Goal: Find contact information: Find contact information

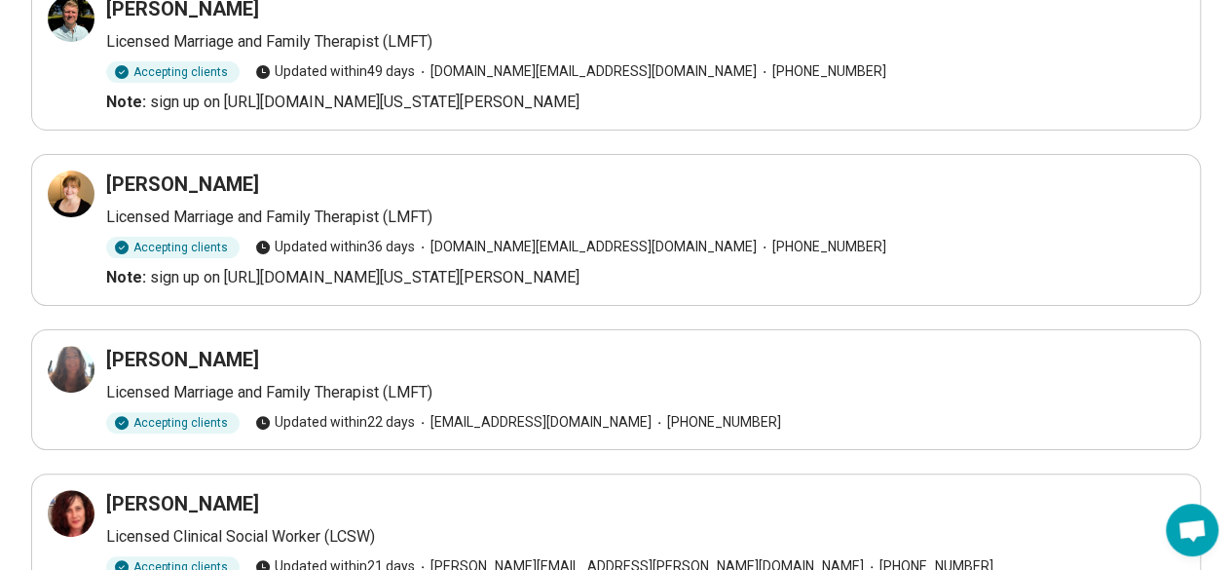
scroll to position [121, 0]
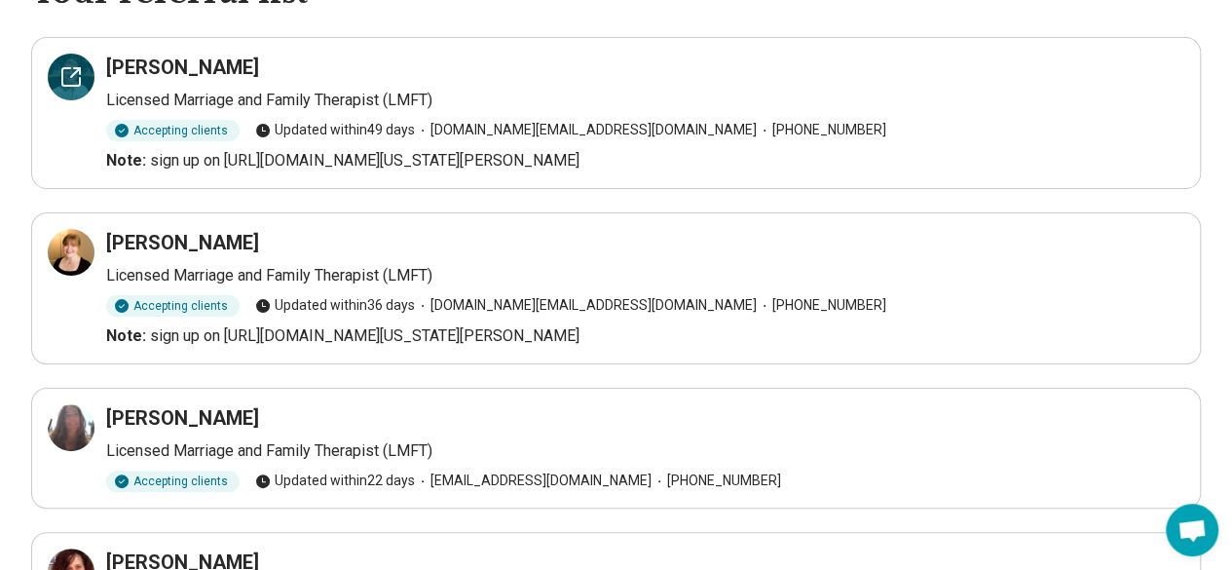
click at [67, 73] on icon at bounding box center [70, 76] width 23 height 23
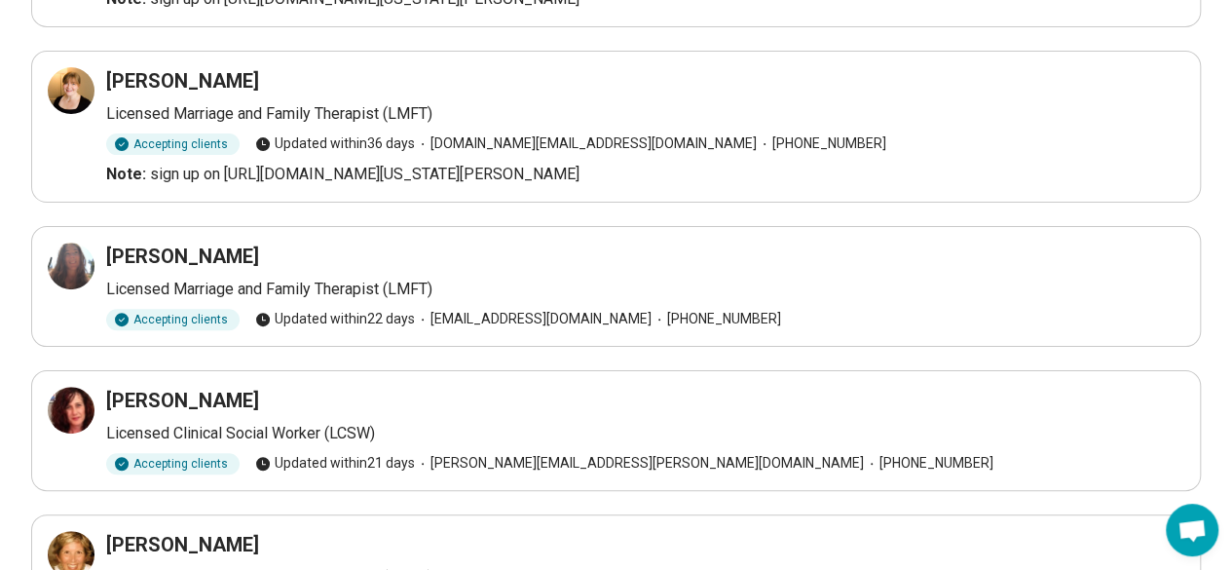
scroll to position [283, 0]
click at [66, 267] on icon at bounding box center [70, 264] width 23 height 23
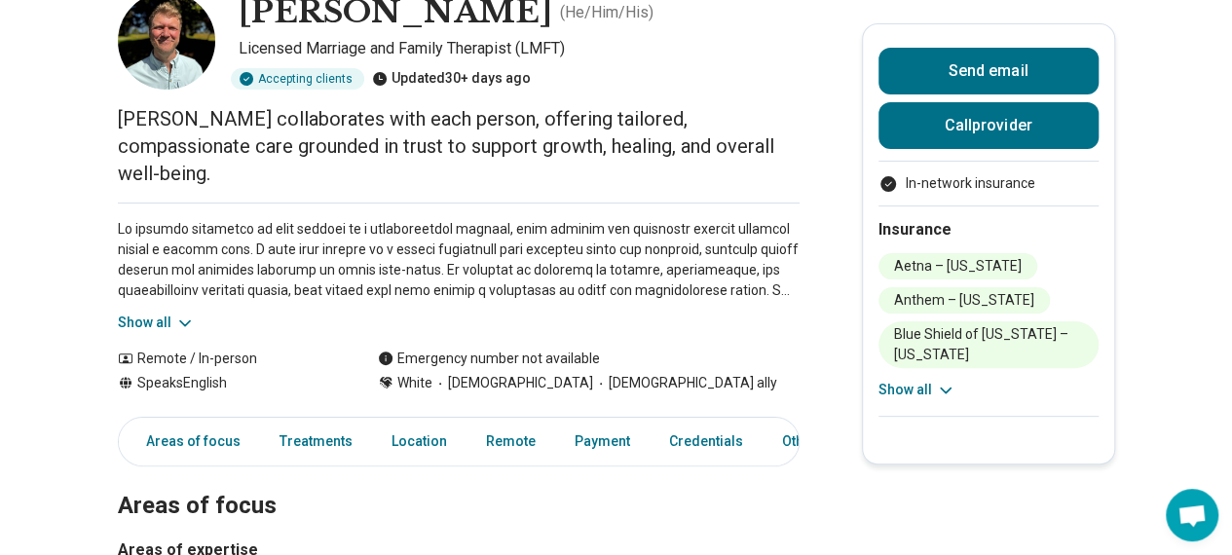
scroll to position [122, 0]
click at [187, 313] on icon at bounding box center [184, 322] width 19 height 19
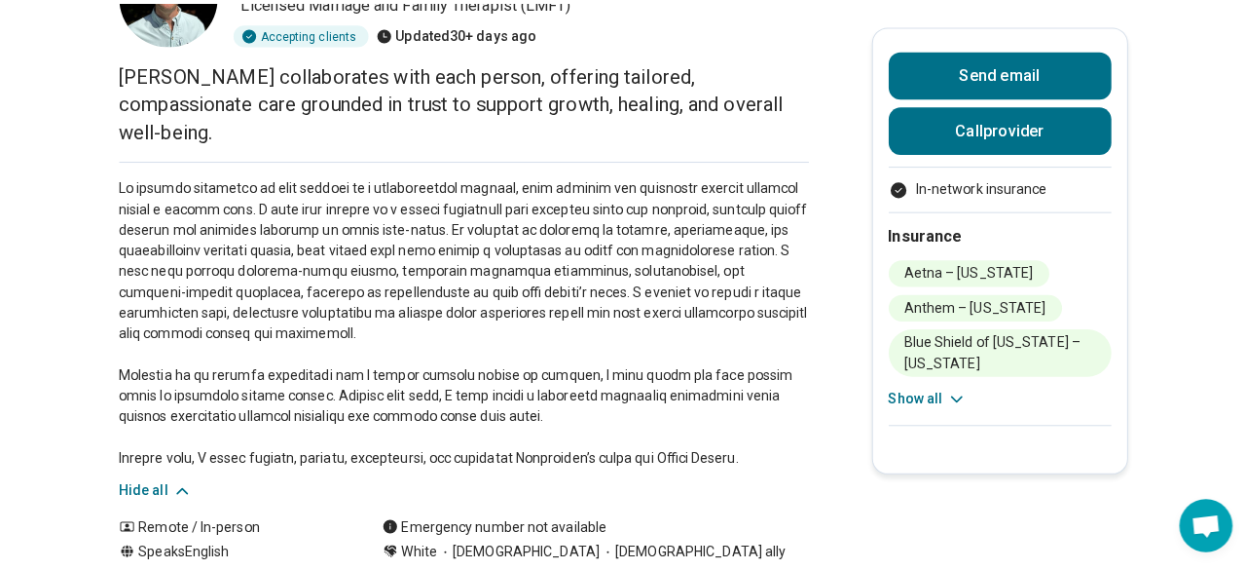
scroll to position [48, 0]
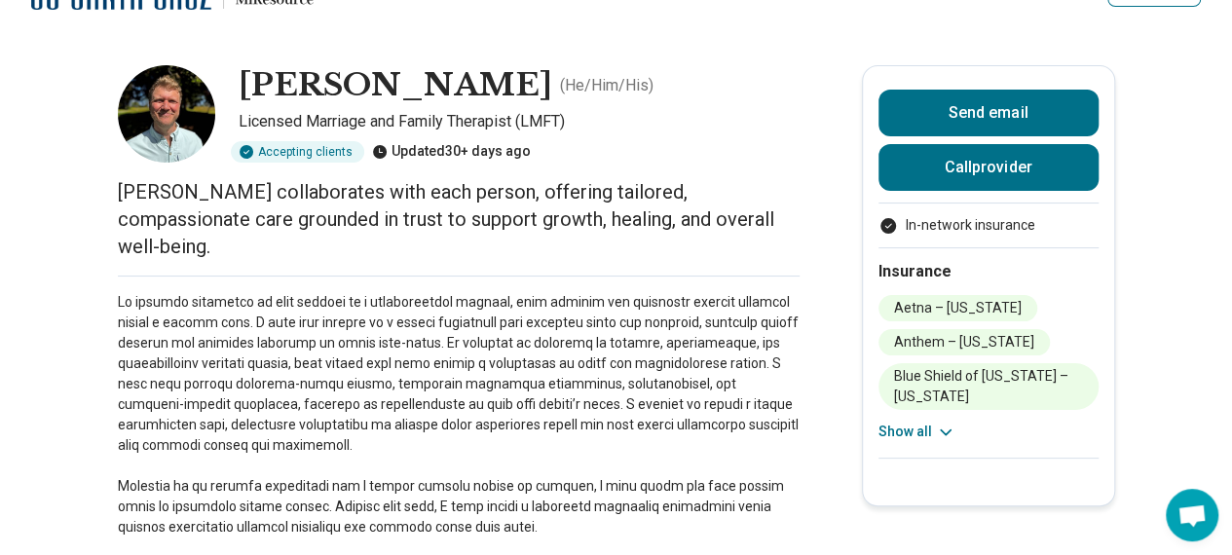
click at [931, 192] on div "Send email Call provider" at bounding box center [988, 146] width 220 height 113
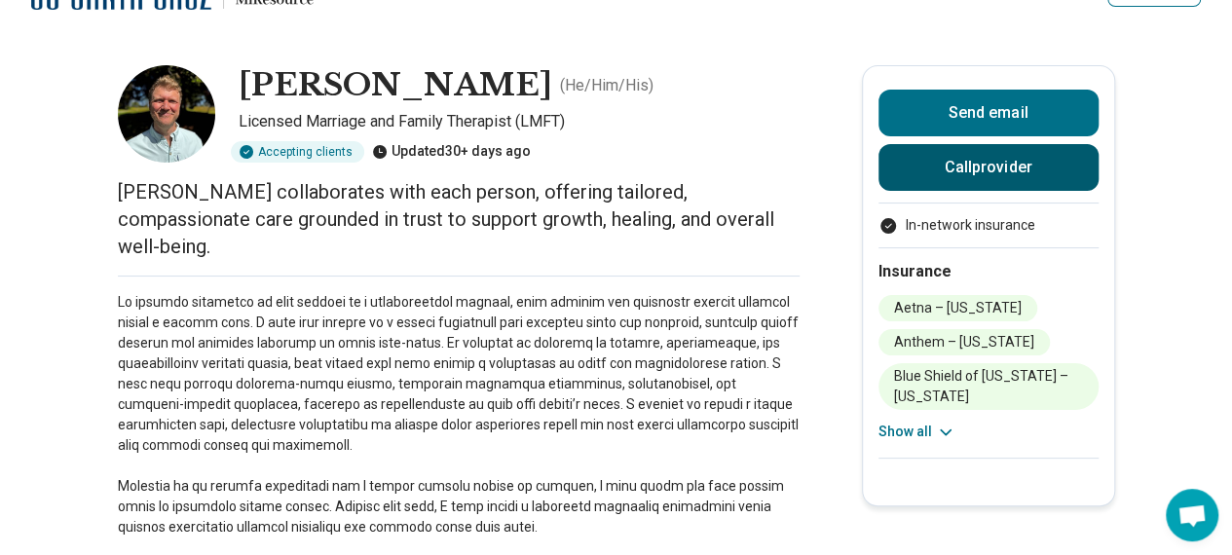
click at [939, 176] on button "Call provider" at bounding box center [988, 167] width 220 height 47
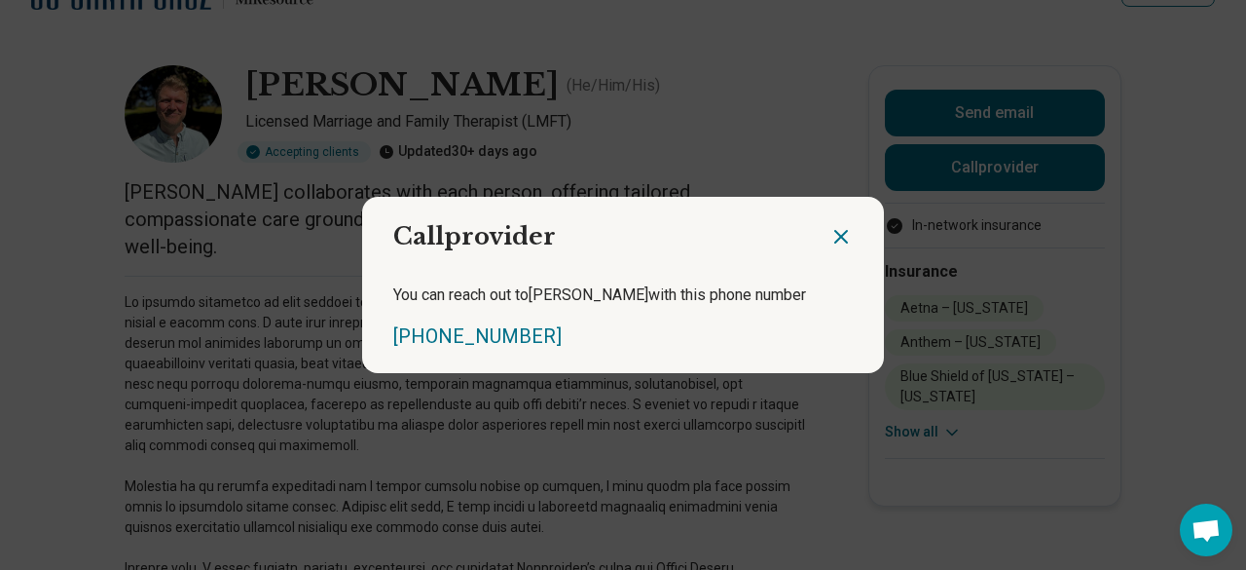
click at [719, 167] on div "Call provider You can reach out to Brennen with this phone number (831) 999-3524" at bounding box center [623, 285] width 1246 height 570
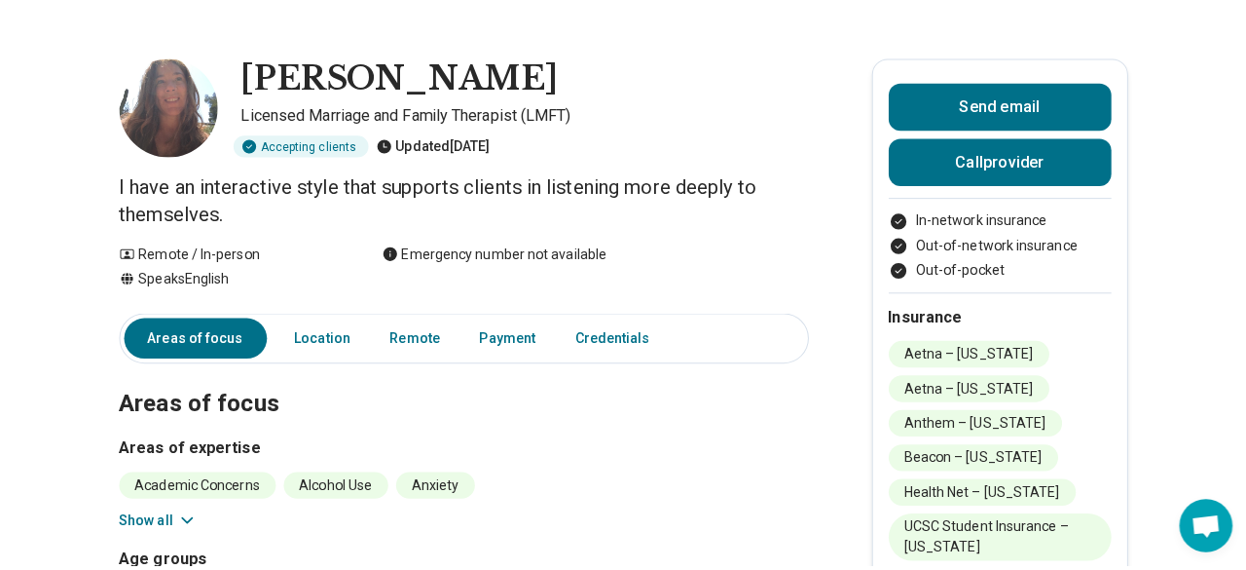
scroll to position [0, 15]
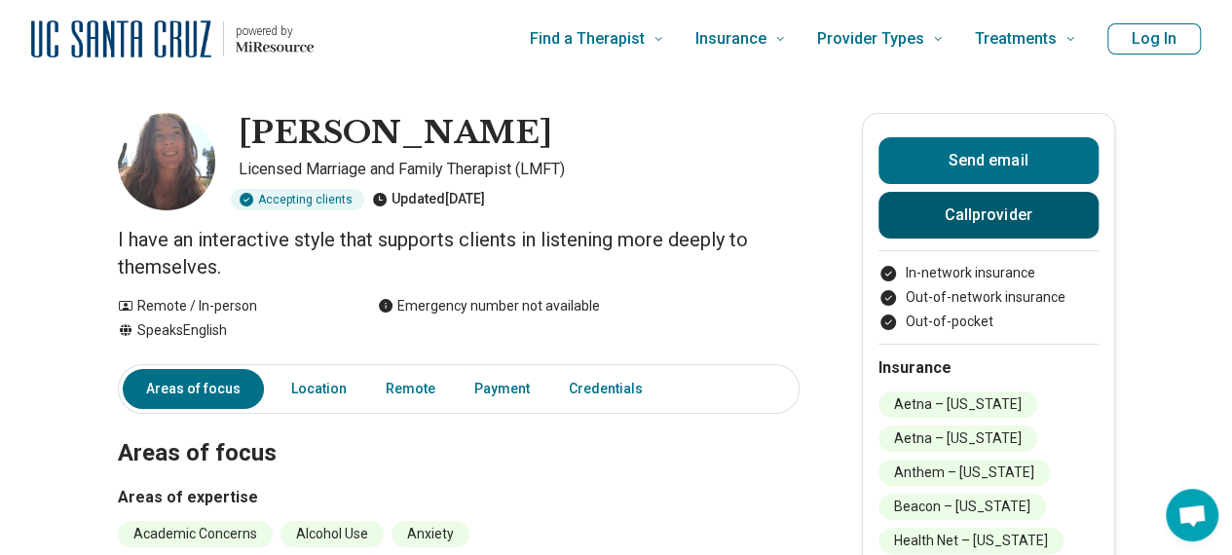
click at [925, 223] on button "Call provider" at bounding box center [988, 215] width 220 height 47
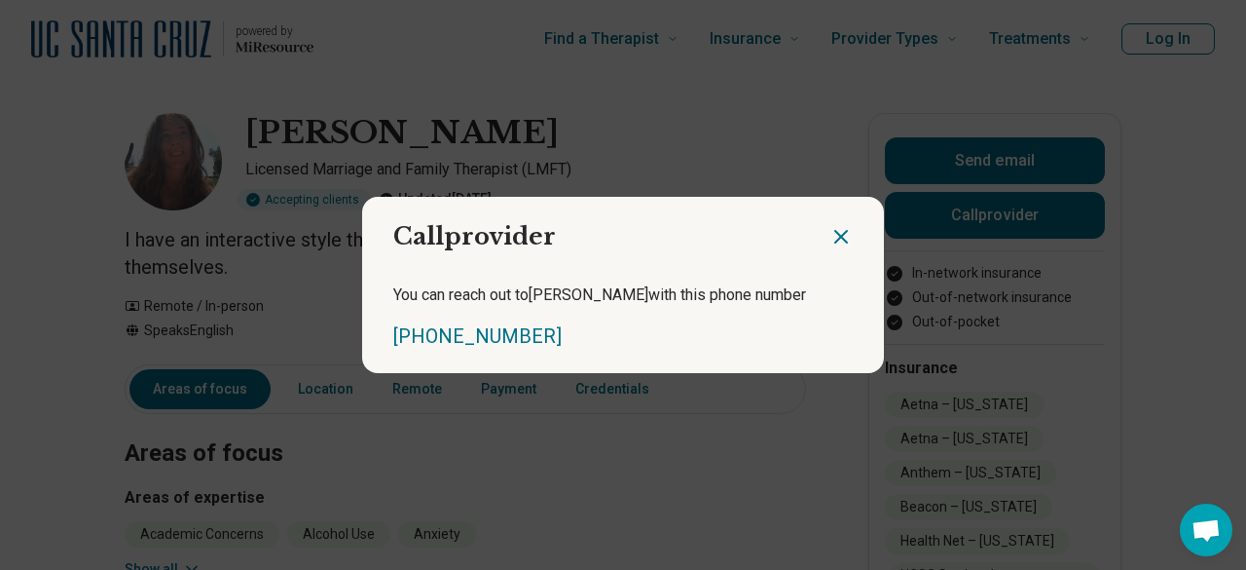
click at [835, 229] on icon "Close dialog" at bounding box center [841, 236] width 23 height 23
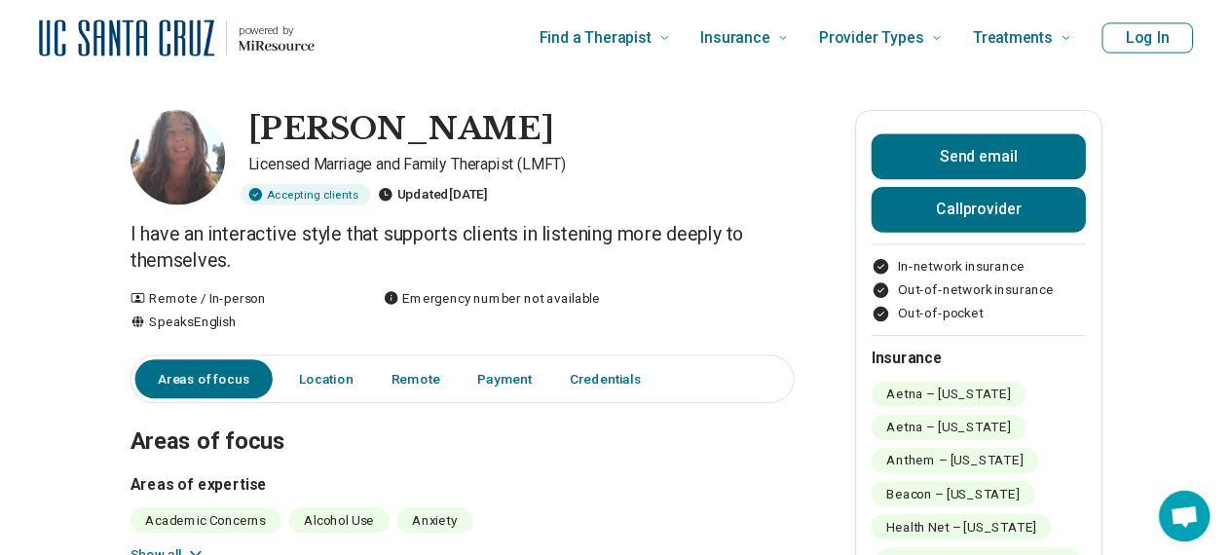
scroll to position [0, 0]
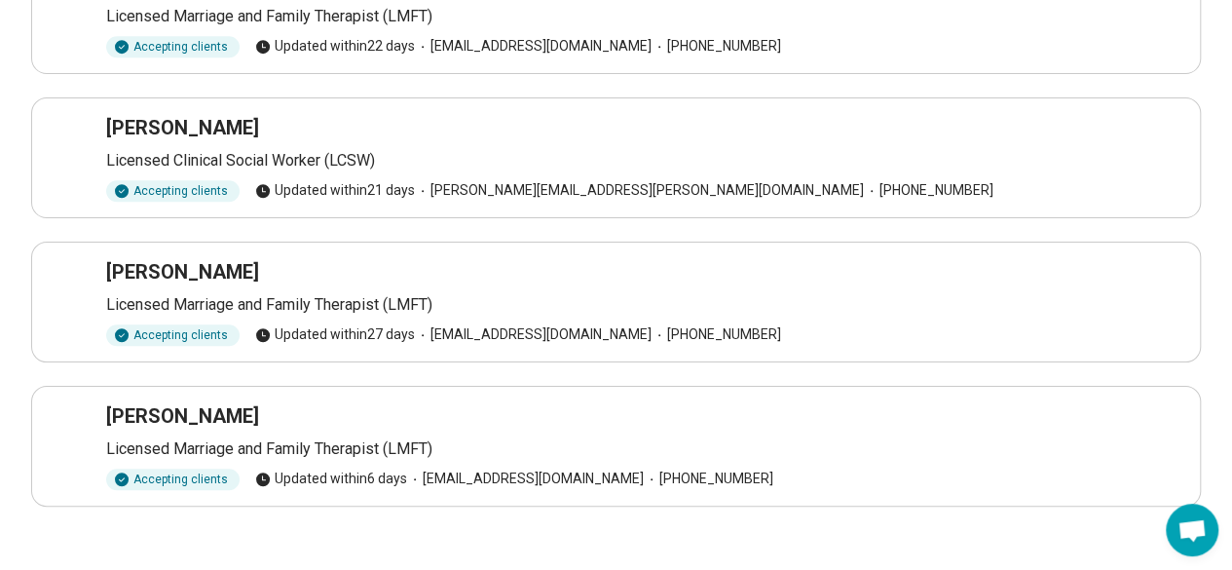
scroll to position [565, 0]
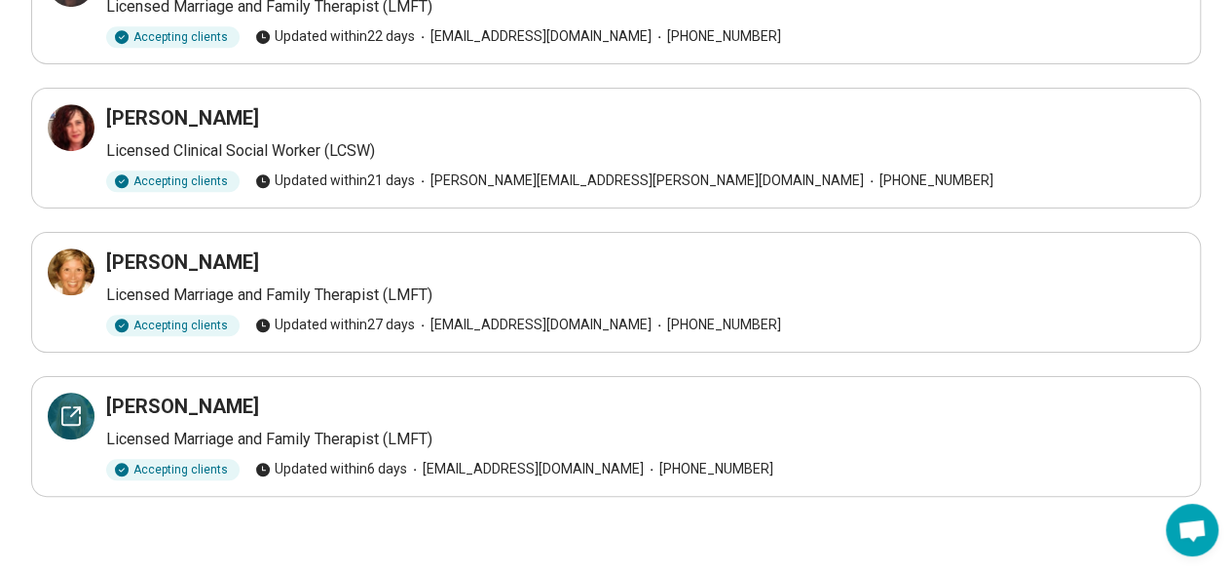
click at [72, 413] on icon at bounding box center [70, 415] width 23 height 23
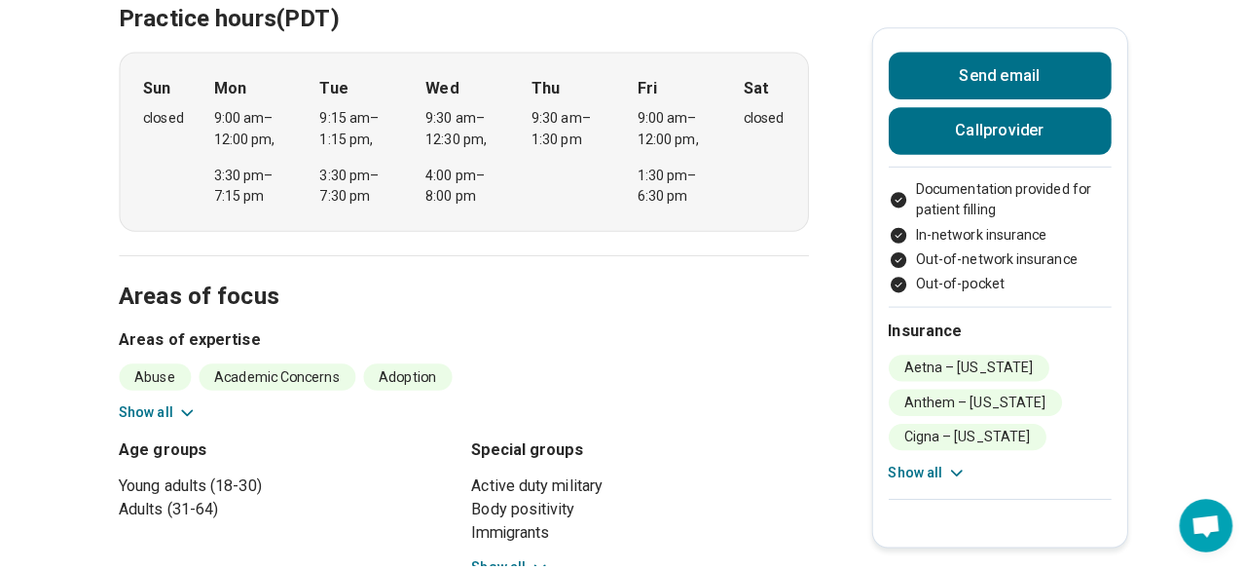
scroll to position [553, 0]
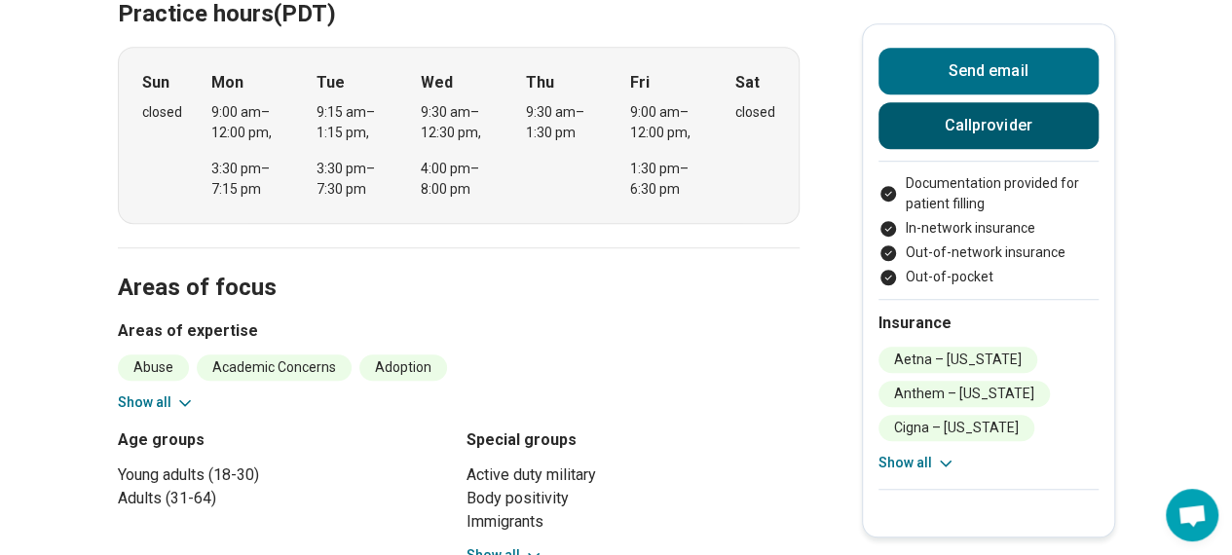
click at [934, 114] on button "Call provider" at bounding box center [988, 125] width 220 height 47
